Goal: Navigation & Orientation: Go to known website

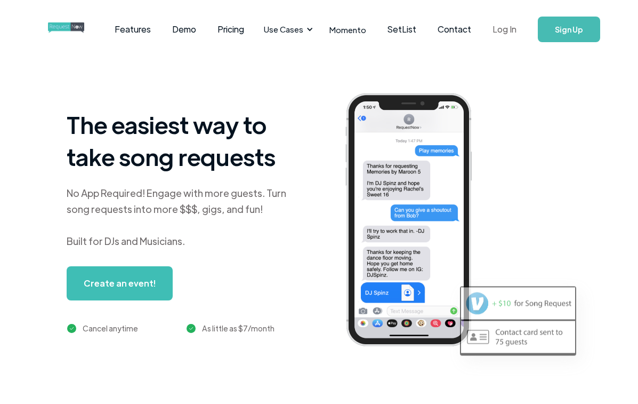
click at [504, 30] on link "Log In" at bounding box center [504, 29] width 45 height 37
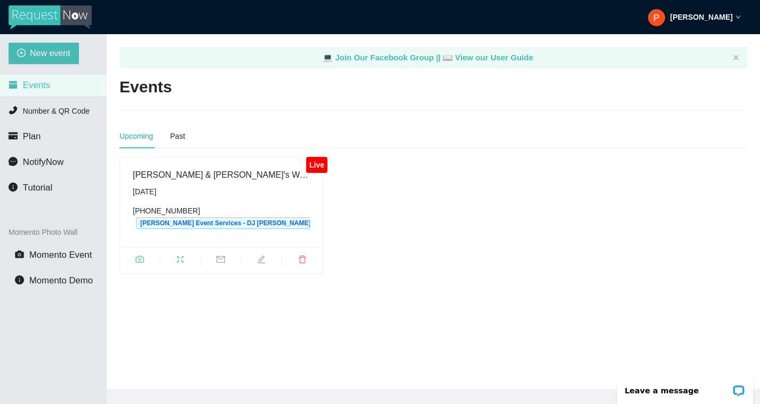
click at [181, 265] on span "fullscreen" at bounding box center [180, 261] width 40 height 12
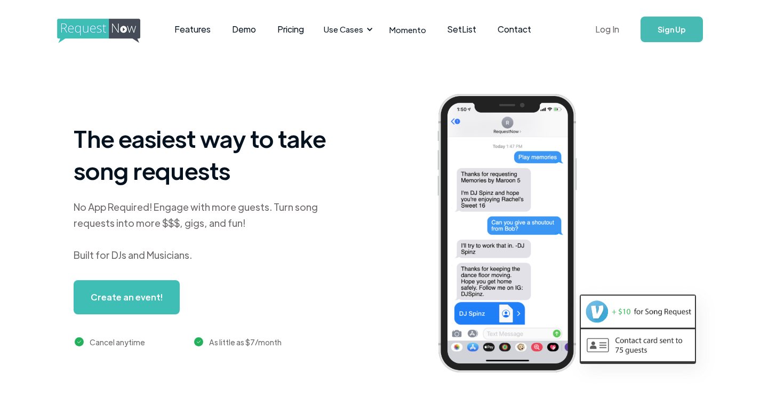
click at [609, 30] on link "Log In" at bounding box center [606, 29] width 45 height 37
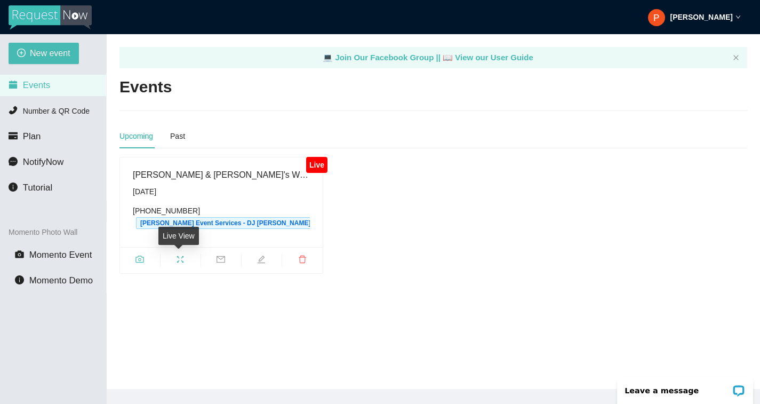
click at [183, 261] on icon "fullscreen" at bounding box center [180, 259] width 9 height 9
